Goal: Communication & Community: Answer question/provide support

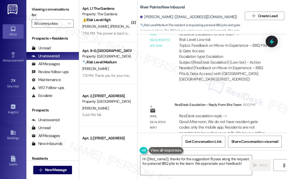
scroll to position [359, 0]
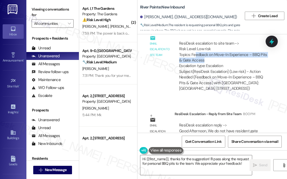
drag, startPoint x: 194, startPoint y: 50, endPoint x: 216, endPoint y: 53, distance: 22.4
click at [216, 53] on div "ResiDesk escalation to site team -> Risk Level: Low risk Topics: Feedback on Mo…" at bounding box center [223, 55] width 88 height 28
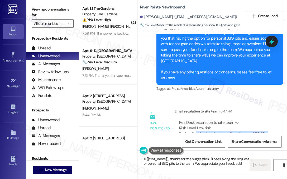
scroll to position [228, 0]
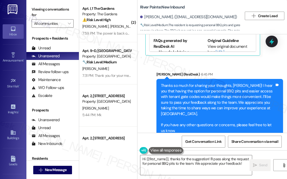
click at [182, 99] on div "Thanks so much for sharing your thoughts, [PERSON_NAME]! I hear you that having…" at bounding box center [218, 108] width 114 height 51
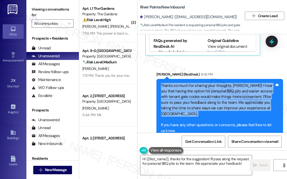
click at [182, 99] on div "Thanks so much for sharing your thoughts, [PERSON_NAME]! I hear you that having…" at bounding box center [218, 108] width 114 height 51
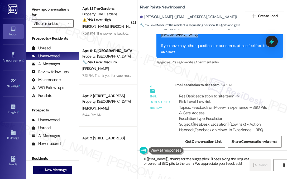
scroll to position [385, 0]
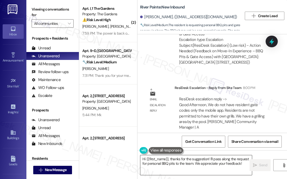
click at [182, 158] on textarea "Hi {{first_name}}, thanks for the suggestion! I'll pass along the request for p…" at bounding box center [195, 165] width 111 height 20
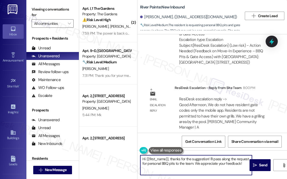
drag, startPoint x: 242, startPoint y: 162, endPoint x: 210, endPoint y: 155, distance: 32.9
click at [210, 155] on textarea "Hi {{first_name}}, thanks for the suggestion! I'll pass along the request for p…" at bounding box center [195, 165] width 111 height 20
paste textarea "We do not have resident gate codes only the mobile app. Residents are not permi…"
drag, startPoint x: 210, startPoint y: 158, endPoint x: 170, endPoint y: 158, distance: 40.0
click at [170, 158] on textarea "Hi {{first_name}}, thanks for the suggestion! We do not have resident gate code…" at bounding box center [195, 165] width 111 height 20
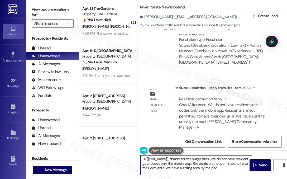
click at [227, 169] on textarea "Hi {{first_name}}, thanks for the suggestion! We do not have resident gate code…" at bounding box center [195, 165] width 111 height 20
drag, startPoint x: 214, startPoint y: 162, endPoint x: 211, endPoint y: 158, distance: 5.3
click at [211, 158] on textarea "Hi {{first_name}}, thanks for the suggestion! We do not have resident gate code…" at bounding box center [195, 165] width 111 height 20
click at [180, 166] on textarea "Hi {{first_name}}, thanks for the suggestion! We do not have resident gate code…" at bounding box center [195, 165] width 111 height 20
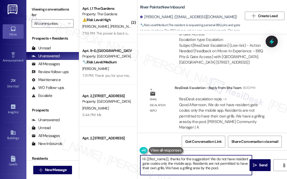
click at [180, 166] on textarea "Hi {{first_name}}, thanks for the suggestion! We do not have resident gate code…" at bounding box center [195, 165] width 111 height 20
click at [215, 165] on textarea "Hi {{first_name}}, thanks for the suggestion! We do not have resident gate code…" at bounding box center [195, 165] width 111 height 20
drag, startPoint x: 229, startPoint y: 167, endPoint x: 169, endPoint y: 157, distance: 60.7
click at [169, 157] on textarea "Hi {{first_name}}, thanks for the suggestion! We do not have resident gate code…" at bounding box center [195, 165] width 111 height 20
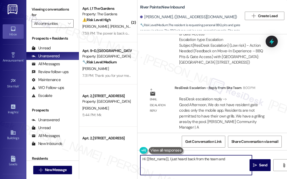
paste textarea "We don’t have individual resident gate codes — access is available through the …"
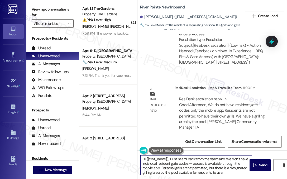
click at [226, 157] on textarea "Hi {{first_name}}, I just heard back from the team and We don’t have individual…" at bounding box center [195, 165] width 111 height 20
click at [168, 161] on textarea "Hi {{first_name}}, I just heard back from the team and they have confirmed that…" at bounding box center [195, 165] width 111 height 20
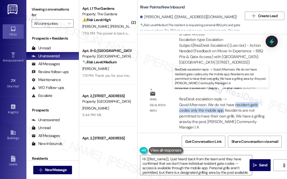
drag, startPoint x: 233, startPoint y: 99, endPoint x: 223, endPoint y: 104, distance: 11.8
click at [223, 104] on div "ResiDesk escalation reply -> Good Afternoon, We do not have resident gate codes…" at bounding box center [221, 112] width 85 height 33
copy div "resident gate codes only the mobile app."
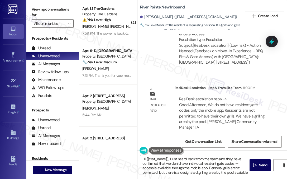
click at [199, 164] on textarea "Hi {{first_name}}, I just heard back from the team and they have confirmed that…" at bounding box center [195, 165] width 111 height 20
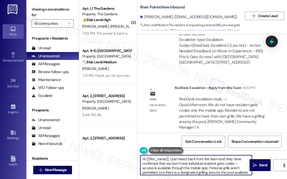
click at [190, 162] on textarea "Hi {{first_name}}, I just heard back from the team and they have confirmed that…" at bounding box center [195, 165] width 111 height 20
click at [220, 161] on textarea "Hi {{first_name}}, I just heard back from the team and they have confirmed that…" at bounding box center [195, 165] width 111 height 20
click at [194, 167] on textarea "Hi {{first_name}}, I just heard back from the team and they have confirmed that…" at bounding box center [195, 165] width 111 height 20
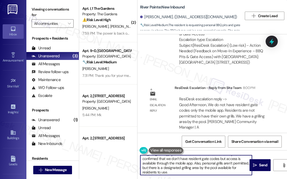
scroll to position [6, 0]
click at [174, 166] on textarea "Hi {{first_name}}, I just heard back from the team and they have confirmed that…" at bounding box center [195, 165] width 111 height 20
click at [196, 166] on textarea "Hi {{first_name}}, I just heard back from the team and they have confirmed that…" at bounding box center [195, 165] width 111 height 20
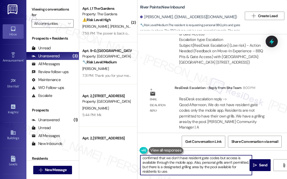
click at [196, 166] on textarea "Hi {{first_name}}, I just heard back from the team and they have confirmed that…" at bounding box center [195, 165] width 111 height 20
click at [207, 164] on textarea "Hi {{first_name}}, I just heard back from the team and they have confirmed that…" at bounding box center [195, 165] width 111 height 20
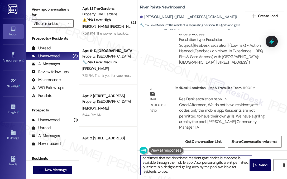
click at [207, 164] on textarea "Hi {{first_name}}, I just heard back from the team and they have confirmed that…" at bounding box center [195, 165] width 111 height 20
click at [182, 173] on textarea "Hi {{first_name}}, I just heard back from the team and they have confirmed that…" at bounding box center [195, 165] width 111 height 20
click at [181, 171] on textarea "Hi {{first_name}}, I just heard back from the team and they have confirmed that…" at bounding box center [195, 165] width 111 height 20
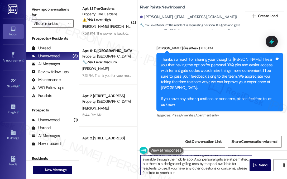
scroll to position [10, 0]
drag, startPoint x: 193, startPoint y: 172, endPoint x: 176, endPoint y: 165, distance: 18.3
click at [176, 165] on textarea "Hi {{first_name}}, I just heard back from the team and they have confirmed that…" at bounding box center [195, 165] width 111 height 20
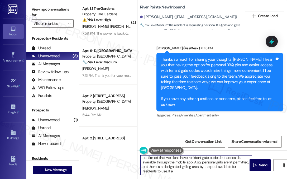
scroll to position [6, 0]
click at [195, 169] on textarea "Hi {{first_name}}, I just heard back from the team and they have confirmed that…" at bounding box center [195, 165] width 111 height 20
click at [173, 170] on textarea "Hi {{first_name}}, I just heard back from the team and they have confirmed that…" at bounding box center [195, 165] width 111 height 20
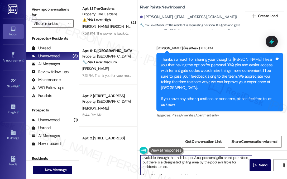
scroll to position [15, 0]
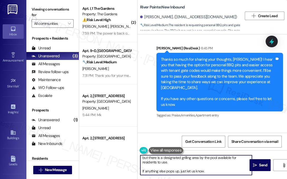
click at [208, 171] on textarea "Hi {{first_name}}, I just heard back from the team and they have confirmed that…" at bounding box center [195, 165] width 111 height 20
drag, startPoint x: 180, startPoint y: 170, endPoint x: 201, endPoint y: 170, distance: 21.3
click at [202, 170] on textarea "Hi {{first_name}}, I just heard back from the team and they have confirmed that…" at bounding box center [195, 165] width 111 height 20
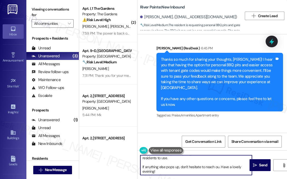
type textarea "Hi {{first_name}}, I just heard back from the team and they have confirmed that…"
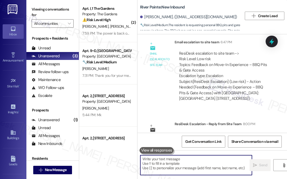
scroll to position [385, 0]
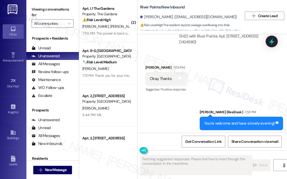
scroll to position [5730, 0]
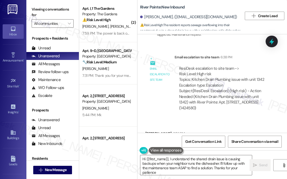
type textarea "Hi {{first_name}}, I understand the shared drain issue is causing backups when …"
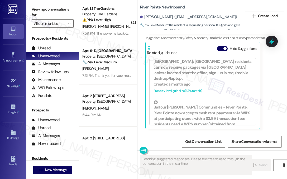
scroll to position [158, 0]
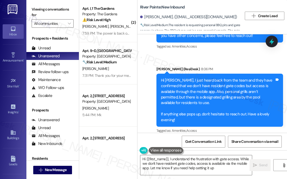
type textarea "Hi {{first_name}}, I understand the frustration with gate access. While we don'…"
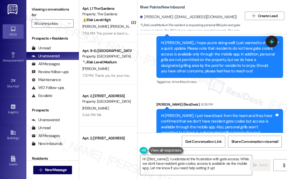
scroll to position [515, 0]
